Goal: Check status: Check status

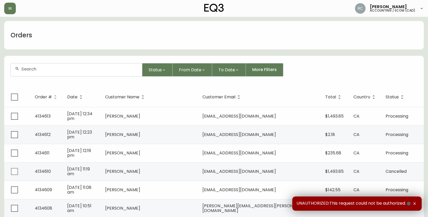
click at [51, 70] on input "text" at bounding box center [79, 69] width 116 height 5
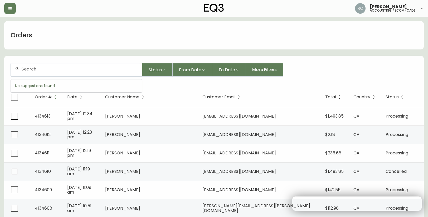
paste input "4131859"
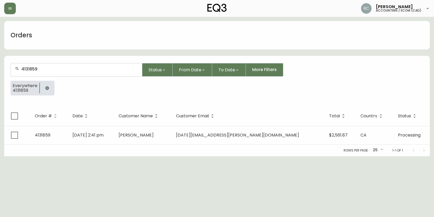
click at [61, 68] on input "4131859" at bounding box center [79, 69] width 116 height 5
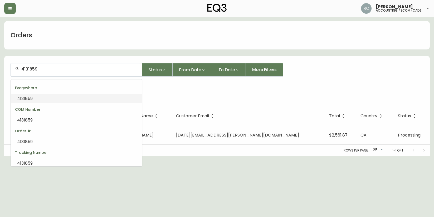
paste input "2600"
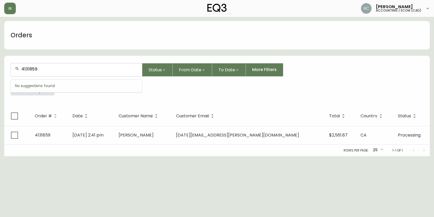
type input "4132600"
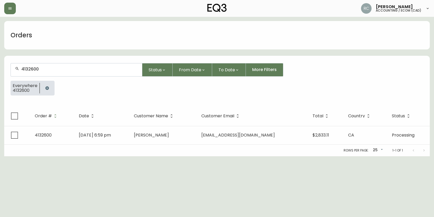
type input "4132600"
click at [57, 71] on input "4132600" at bounding box center [79, 69] width 116 height 5
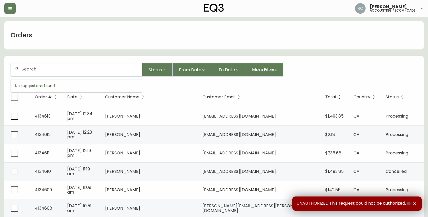
click at [84, 68] on input "text" at bounding box center [79, 69] width 116 height 5
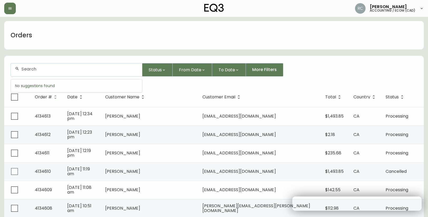
paste input "4133700"
type input "4133700"
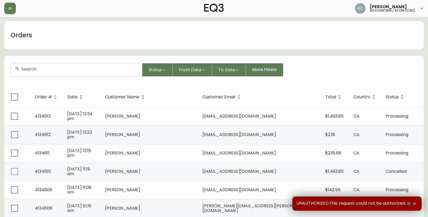
click at [80, 70] on input "text" at bounding box center [79, 69] width 116 height 5
paste input "4134510"
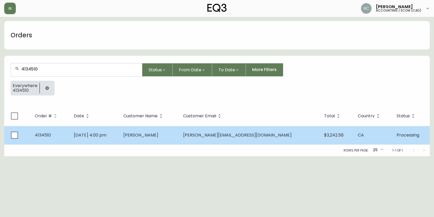
type input "4134510"
click at [178, 133] on td "[PERSON_NAME]" at bounding box center [149, 135] width 60 height 18
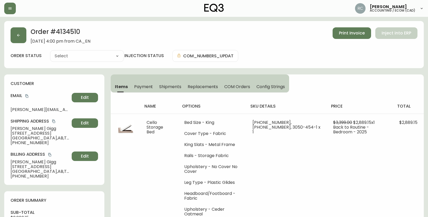
type input "Processing"
select select "PROCESSING"
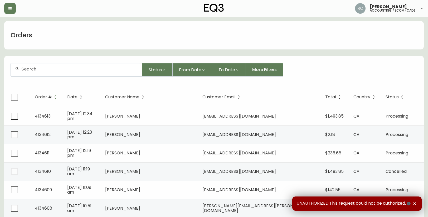
click at [90, 64] on div at bounding box center [76, 69] width 131 height 13
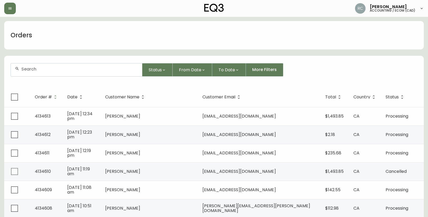
paste input "4133526"
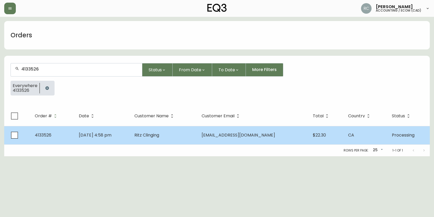
type input "4133526"
click at [167, 129] on td "Ritz Clinging" at bounding box center [163, 135] width 67 height 18
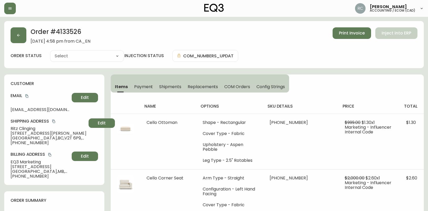
type input "Processing"
select select "PROCESSING"
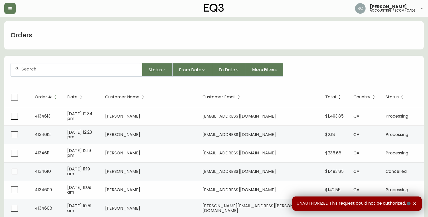
click at [77, 72] on div at bounding box center [76, 69] width 131 height 13
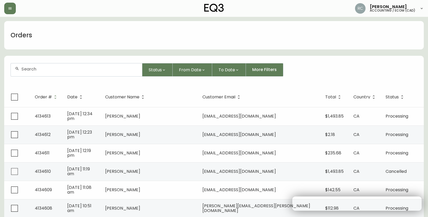
paste input "4132870"
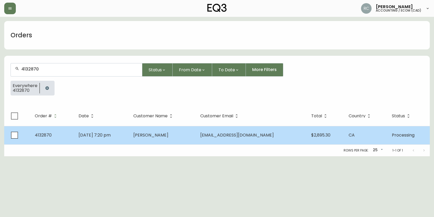
type input "4132870"
click at [111, 137] on span "May 08 2025, 7:20 pm" at bounding box center [94, 135] width 32 height 6
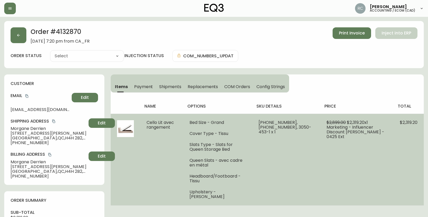
type input "Processing"
select select "PROCESSING"
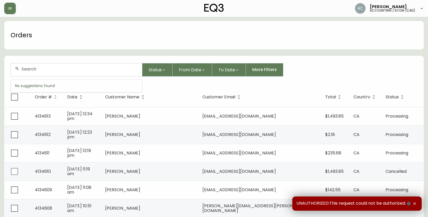
drag, startPoint x: 95, startPoint y: 70, endPoint x: 102, endPoint y: 68, distance: 7.3
click at [95, 71] on input "text" at bounding box center [79, 69] width 116 height 5
paste input "4133394"
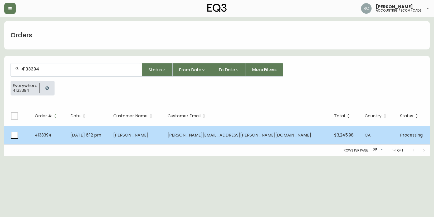
type input "4133394"
click at [148, 132] on span "Ashley Renaud" at bounding box center [130, 135] width 35 height 6
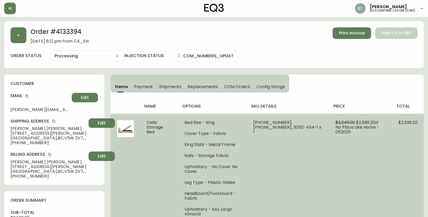
type input "Processing"
select select "PROCESSING"
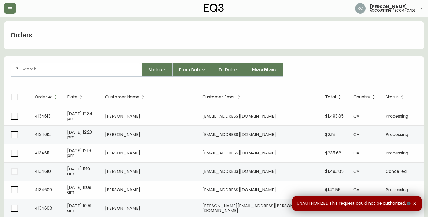
click at [96, 75] on div at bounding box center [76, 69] width 131 height 13
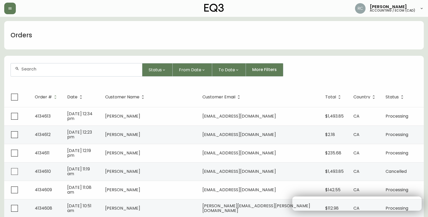
paste input "4133254"
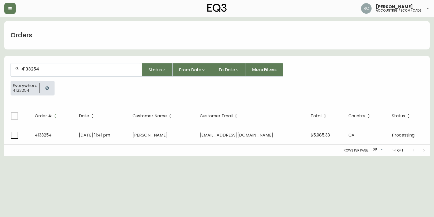
type input "4133254"
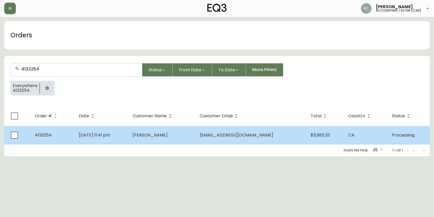
click at [157, 133] on span "Iris Shen" at bounding box center [149, 135] width 35 height 6
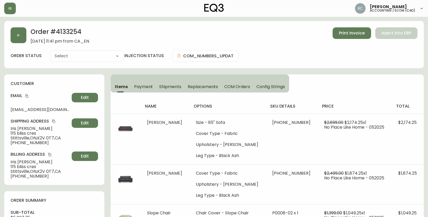
type input "Processing"
select select "PROCESSING"
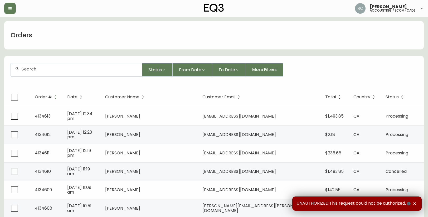
click at [79, 75] on div at bounding box center [76, 69] width 131 height 13
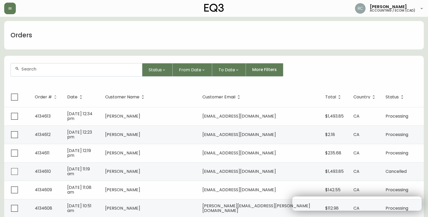
paste input "4132087"
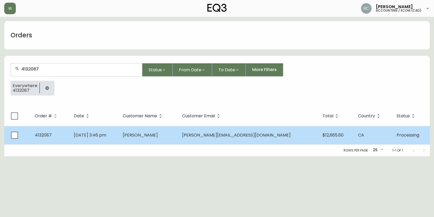
type input "4132087"
click at [150, 139] on td "[PERSON_NAME]" at bounding box center [148, 135] width 60 height 18
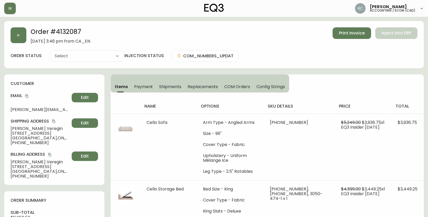
type input "Processing"
select select "PROCESSING"
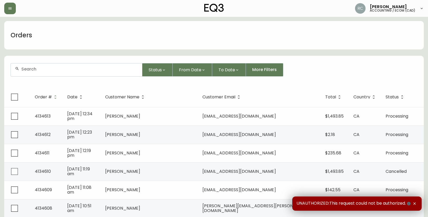
click at [174, 37] on div "Orders" at bounding box center [213, 35] width 419 height 28
